Goal: Transaction & Acquisition: Purchase product/service

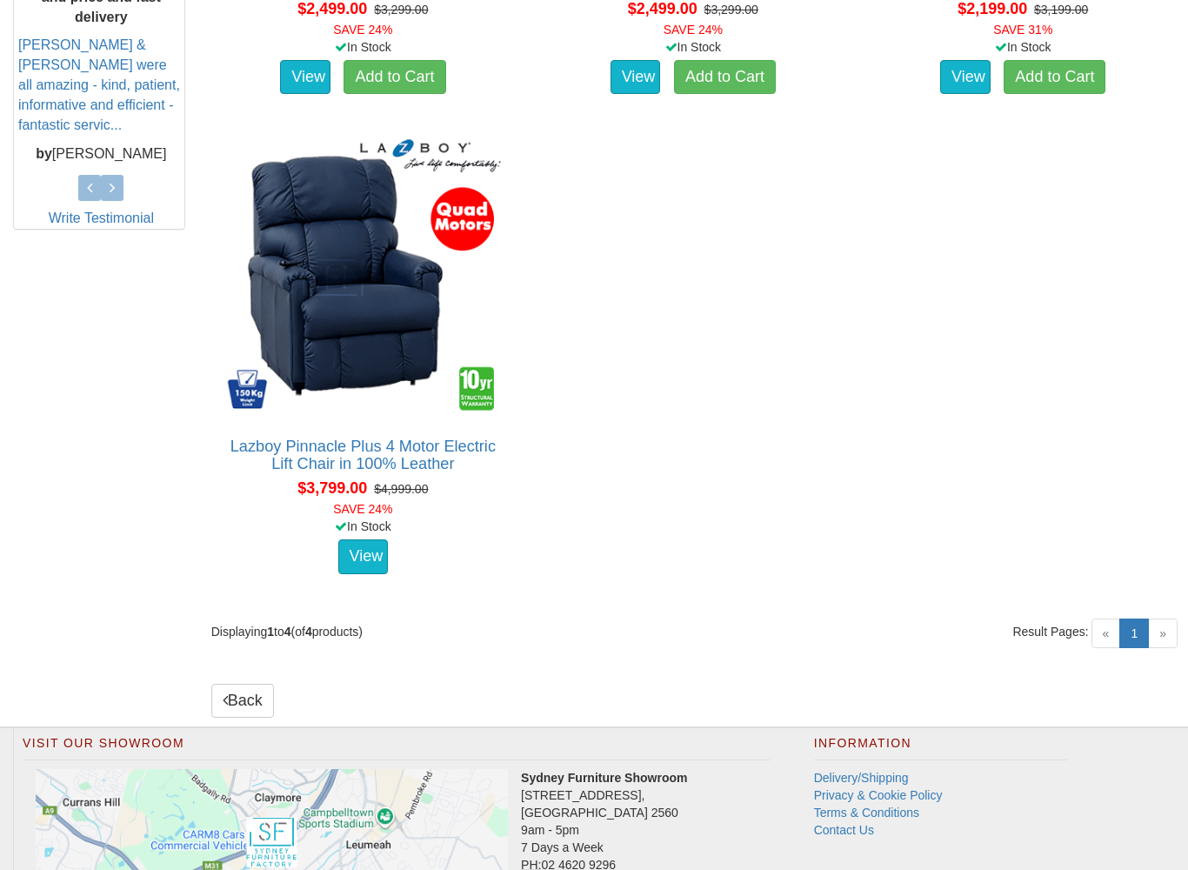
scroll to position [813, 0]
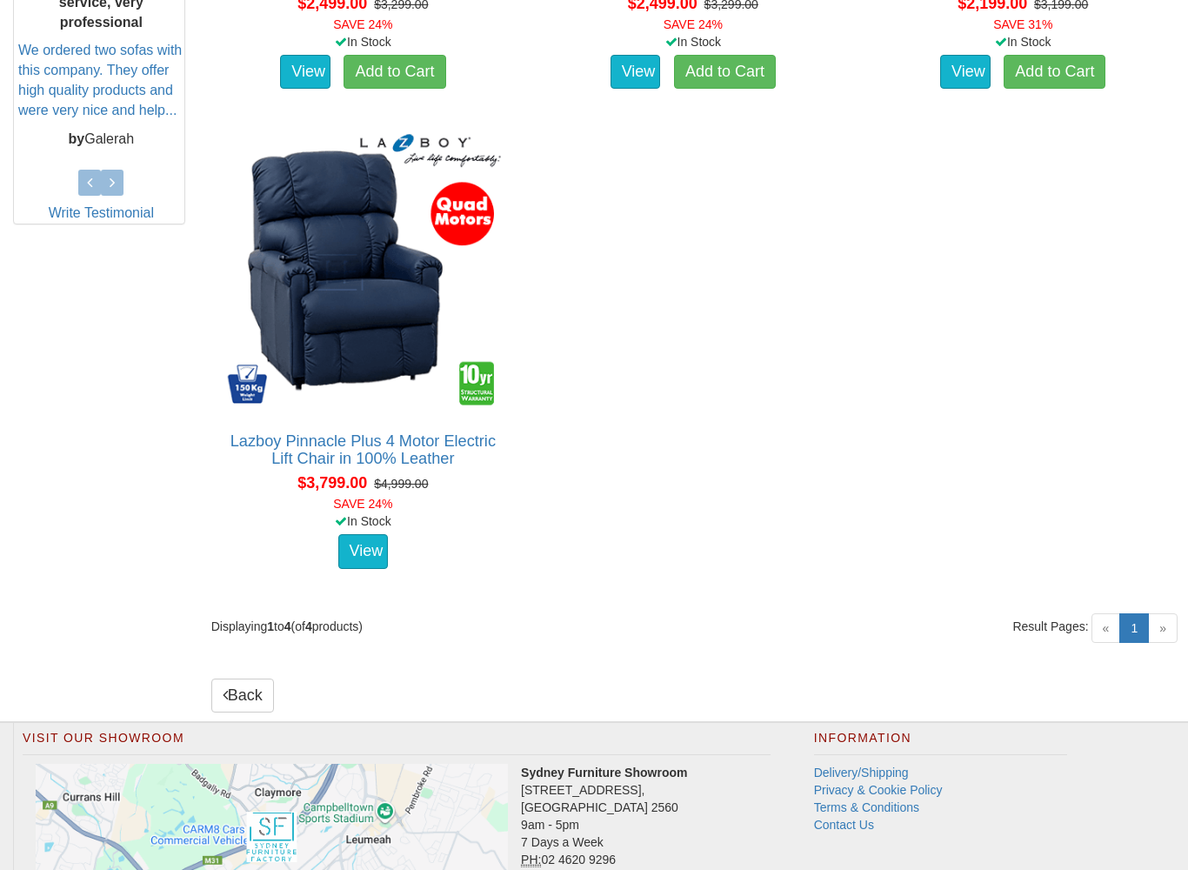
click at [401, 347] on img at bounding box center [363, 272] width 284 height 284
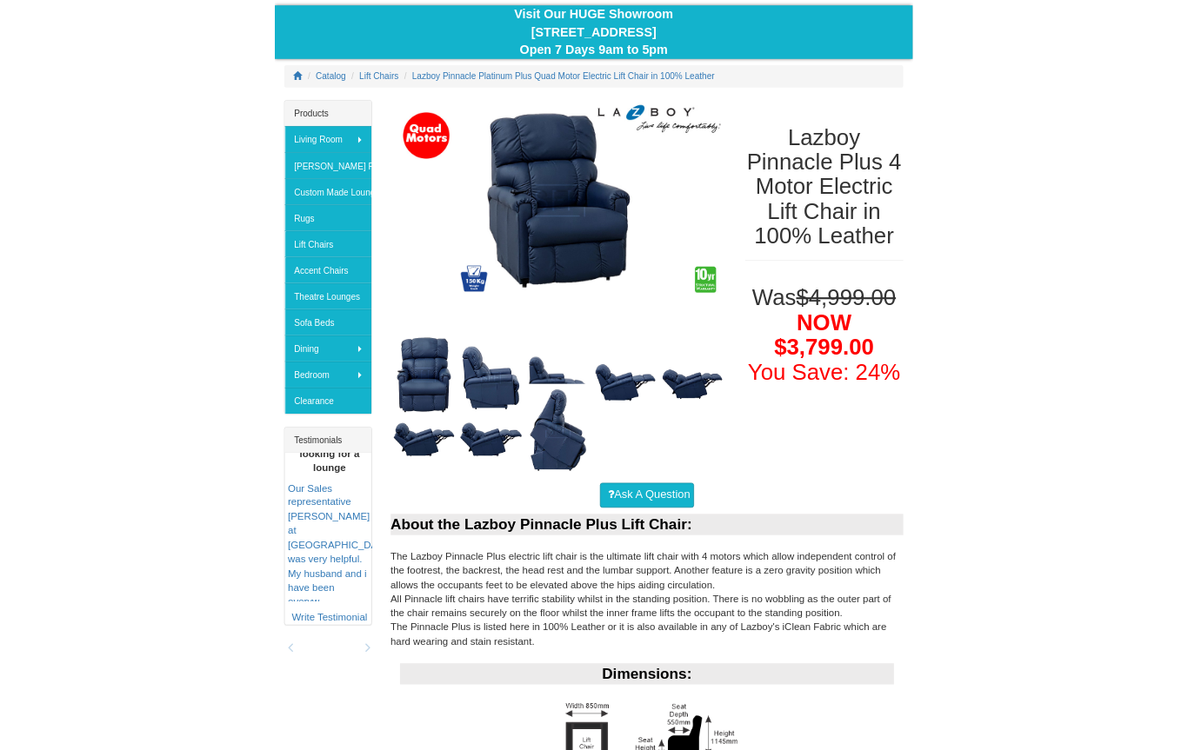
scroll to position [155, 0]
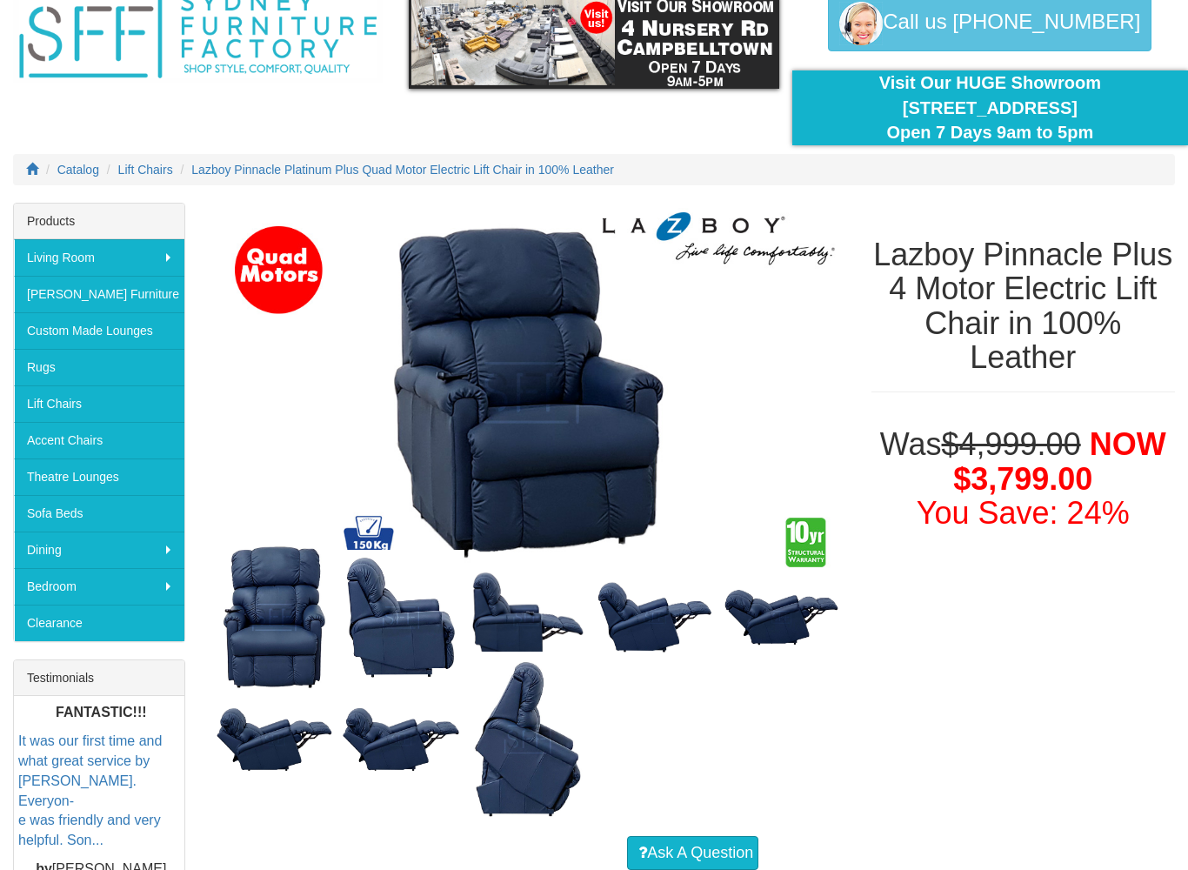
scroll to position [62, 0]
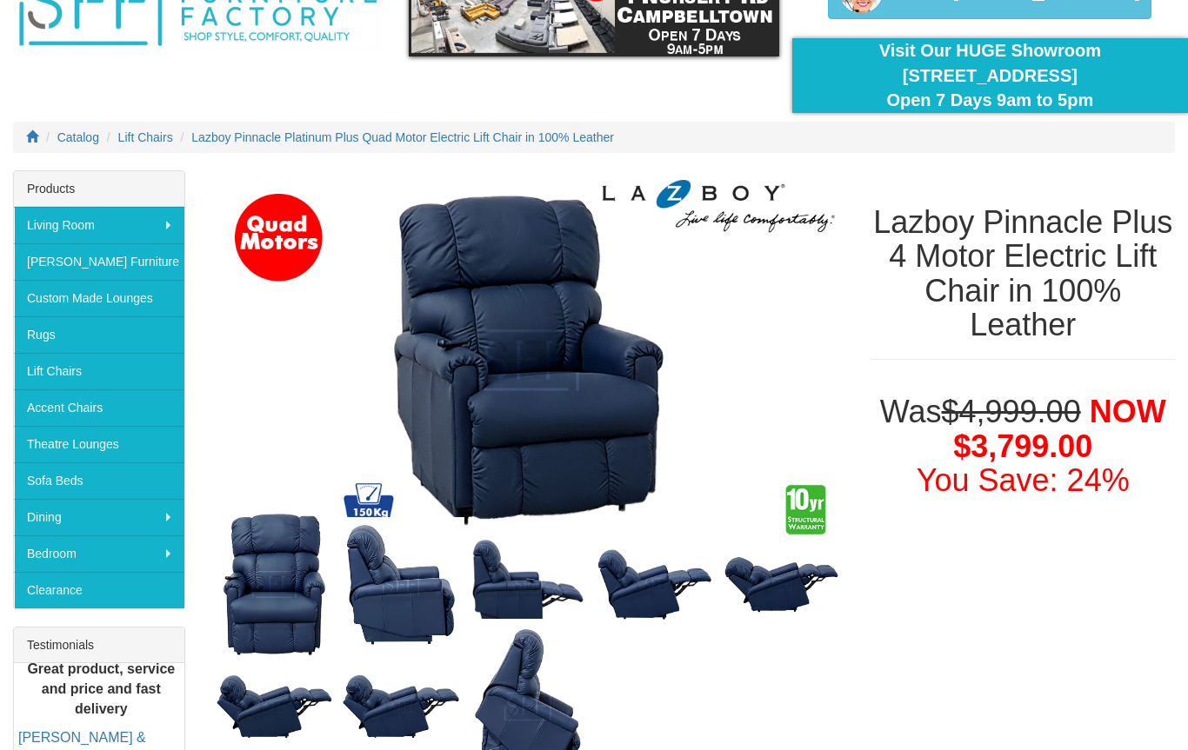
scroll to position [111, 0]
click at [376, 582] on img at bounding box center [400, 585] width 127 height 136
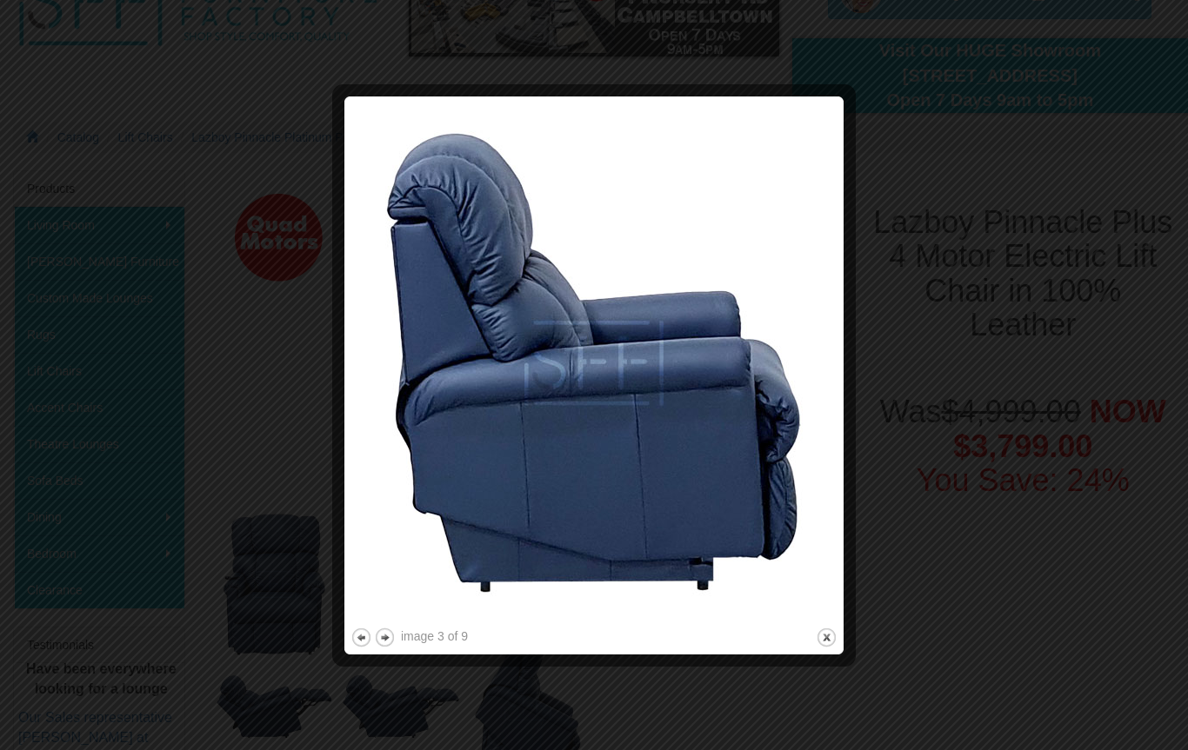
scroll to position [110, 0]
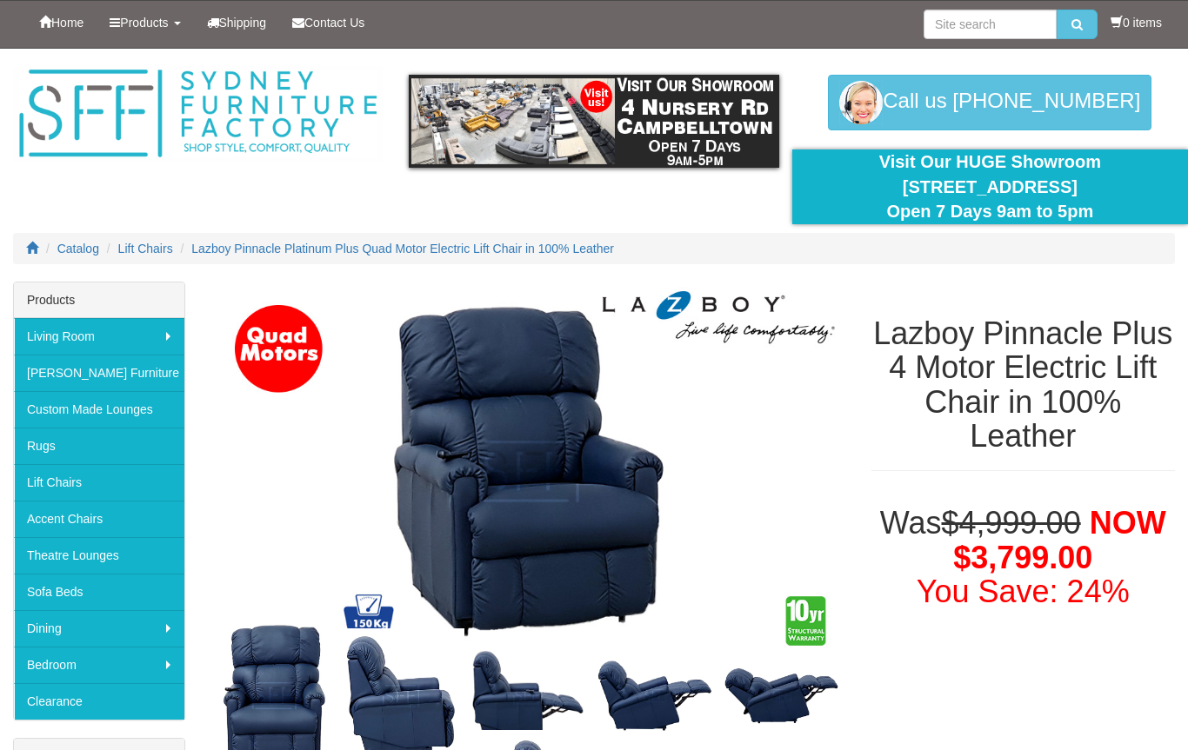
click at [743, 727] on img at bounding box center [781, 696] width 127 height 69
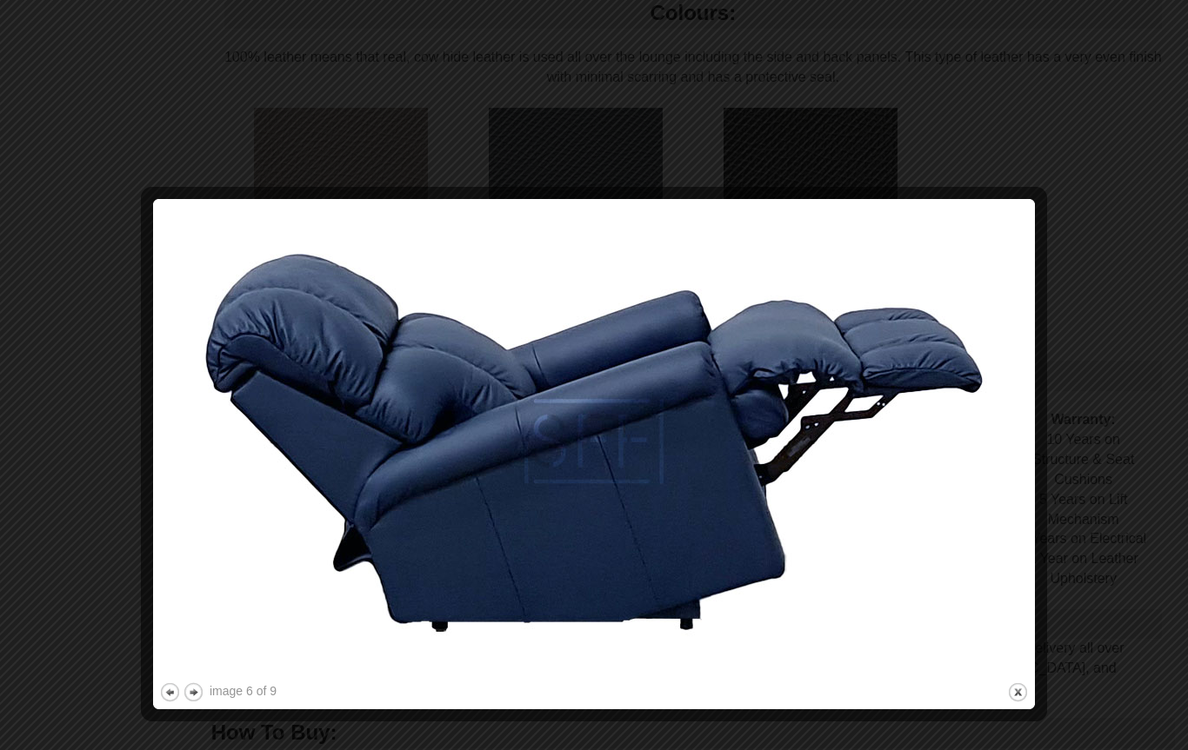
scroll to position [1318, 0]
